Goal: Task Accomplishment & Management: Manage account settings

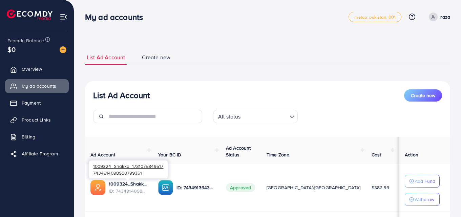
click at [120, 188] on span "ID: 7434914098950799361" at bounding box center [128, 191] width 39 height 7
click at [120, 182] on link "1009324_Shakka_1731075849517" at bounding box center [128, 184] width 39 height 7
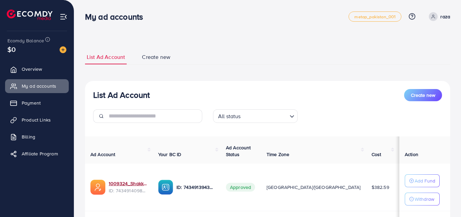
scroll to position [93, 0]
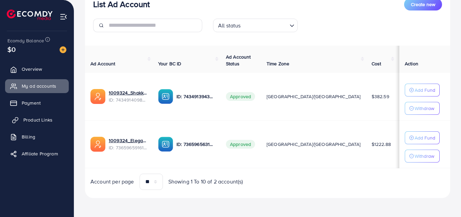
click at [44, 118] on span "Product Links" at bounding box center [37, 120] width 29 height 7
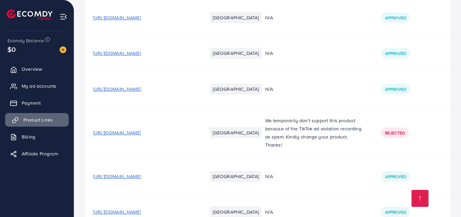
scroll to position [2103, 0]
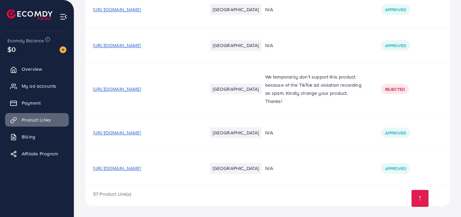
click at [141, 167] on span "[URL][DOMAIN_NAME]" at bounding box center [117, 168] width 48 height 7
click at [32, 87] on span "My ad accounts" at bounding box center [40, 86] width 35 height 7
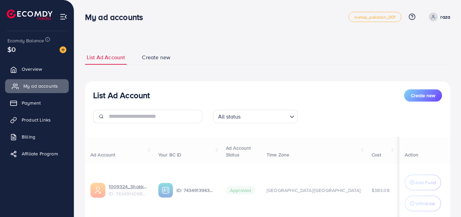
scroll to position [104, 0]
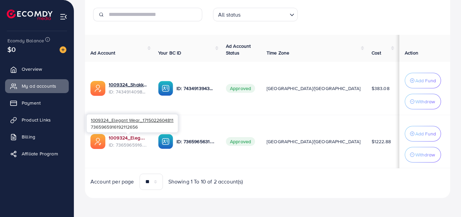
click at [124, 135] on link "1009324_Elegant Wear_1715022604811" at bounding box center [128, 138] width 39 height 7
